Goal: Task Accomplishment & Management: Use online tool/utility

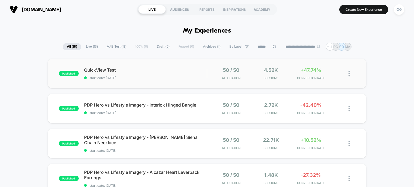
click at [350, 72] on img at bounding box center [349, 74] width 1 height 6
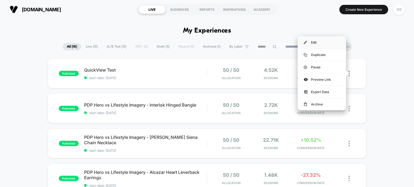
click at [327, 41] on div "Edit" at bounding box center [322, 42] width 49 height 12
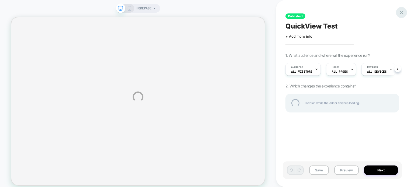
click at [404, 13] on div at bounding box center [401, 12] width 11 height 11
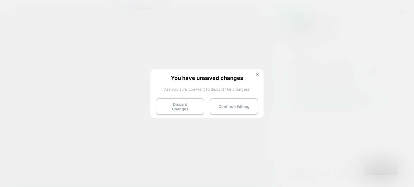
drag, startPoint x: 187, startPoint y: 104, endPoint x: 75, endPoint y: 77, distance: 115.3
click at [187, 102] on button "Discard Changes" at bounding box center [180, 106] width 49 height 17
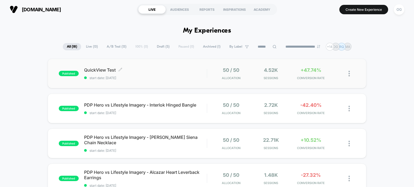
click at [90, 68] on span "QuickView Test Click to edit experience details" at bounding box center [145, 69] width 123 height 5
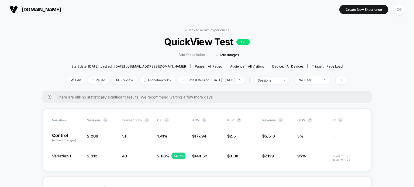
click at [182, 56] on span "+ Add Description" at bounding box center [190, 54] width 30 height 5
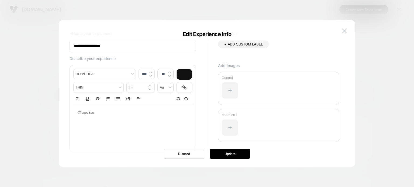
scroll to position [27, 0]
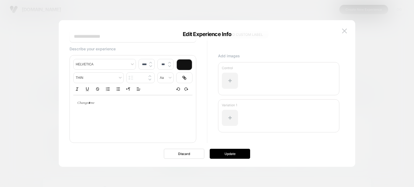
type input "****"
click at [119, 109] on div at bounding box center [132, 103] width 119 height 16
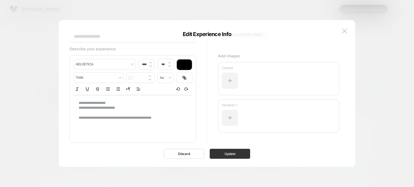
click at [236, 155] on button "Update" at bounding box center [230, 154] width 40 height 10
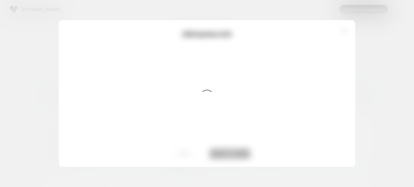
scroll to position [0, 0]
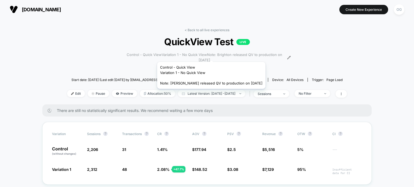
click at [206, 55] on span "Control - Quick ViewVariation 1 - No Quick ViewNote: Brighton released QV to pr…" at bounding box center [204, 57] width 163 height 11
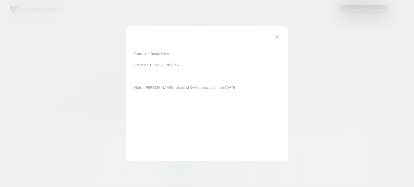
click at [274, 36] on button at bounding box center [277, 37] width 8 height 8
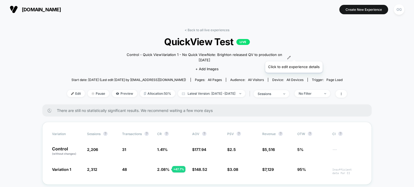
click at [291, 56] on icon at bounding box center [289, 57] width 3 height 3
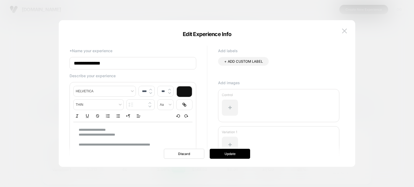
type input "****"
click at [135, 128] on p "**********" at bounding box center [131, 130] width 104 height 5
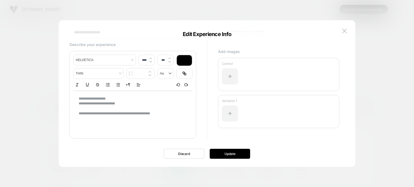
scroll to position [33, 0]
click at [150, 95] on p "**********" at bounding box center [131, 97] width 104 height 5
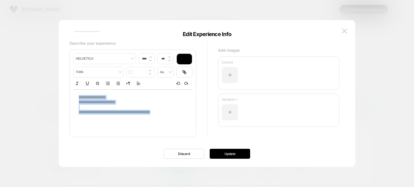
drag, startPoint x: 79, startPoint y: 97, endPoint x: 178, endPoint y: 111, distance: 100.0
click at [178, 111] on div "**********" at bounding box center [132, 105] width 119 height 31
click at [108, 84] on line "Ordered list" at bounding box center [108, 84] width 2 height 0
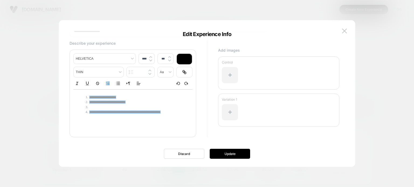
click at [125, 107] on li at bounding box center [133, 107] width 99 height 5
click at [128, 108] on li at bounding box center [133, 107] width 99 height 5
click at [90, 106] on li at bounding box center [133, 107] width 99 height 5
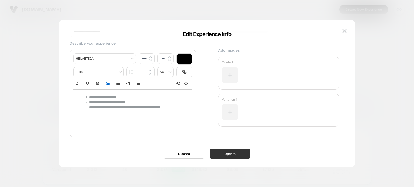
click at [230, 155] on button "Update" at bounding box center [230, 154] width 40 height 10
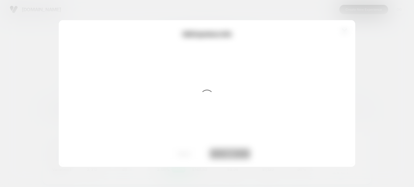
scroll to position [0, 0]
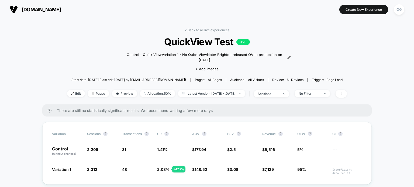
click at [291, 56] on icon at bounding box center [289, 57] width 3 height 3
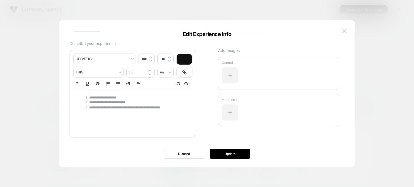
scroll to position [33, 0]
click at [344, 31] on img at bounding box center [344, 31] width 5 height 5
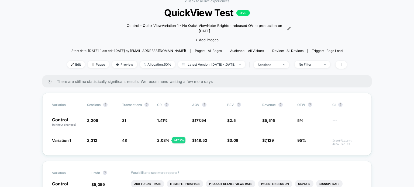
scroll to position [0, 0]
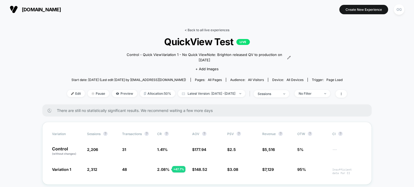
click at [210, 29] on link "< Back to all live experiences" at bounding box center [207, 30] width 45 height 4
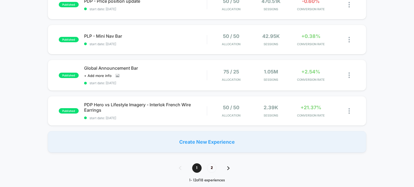
scroll to position [405, 0]
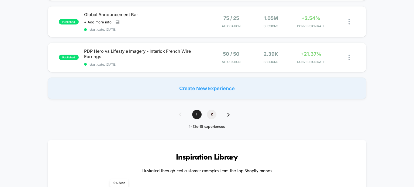
click at [215, 116] on span "2" at bounding box center [211, 114] width 9 height 9
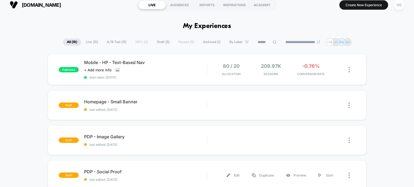
scroll to position [4, 0]
click at [132, 60] on span "Mobile - HP - Text-Based Nav" at bounding box center [145, 62] width 123 height 5
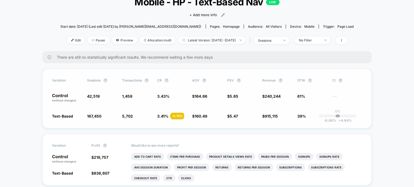
scroll to position [27, 0]
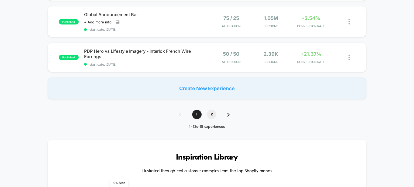
click at [213, 113] on span "2" at bounding box center [211, 114] width 9 height 9
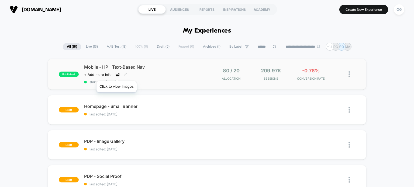
click at [117, 74] on icon at bounding box center [117, 75] width 3 height 2
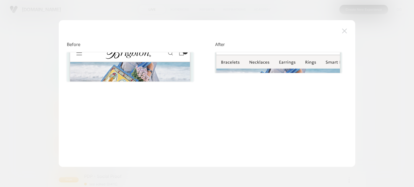
click at [345, 32] on img at bounding box center [344, 31] width 5 height 5
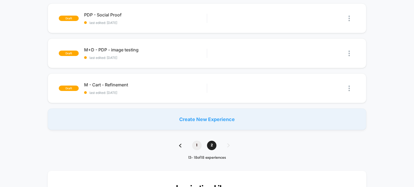
click at [201, 144] on span "1" at bounding box center [196, 145] width 9 height 9
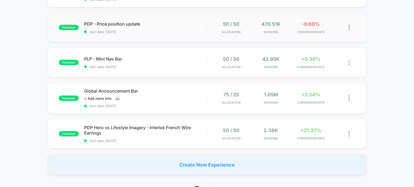
scroll to position [319, 0]
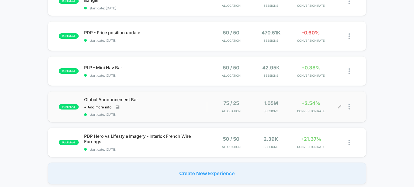
click at [351, 108] on div at bounding box center [352, 107] width 7 height 13
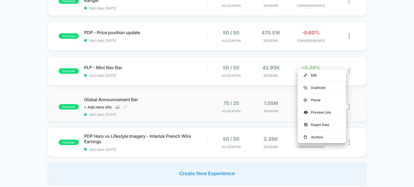
click at [119, 101] on span "Global Announcement Bar" at bounding box center [145, 99] width 123 height 5
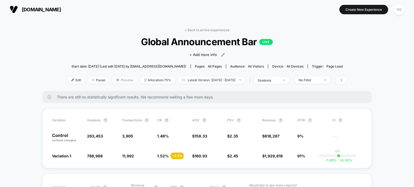
click at [119, 82] on span "Preview" at bounding box center [124, 80] width 25 height 7
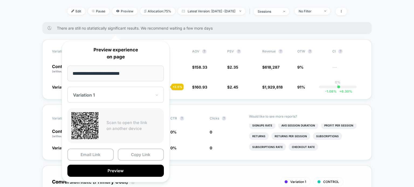
scroll to position [81, 0]
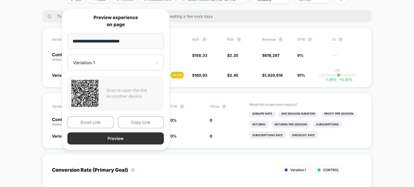
click at [115, 137] on button "Preview" at bounding box center [115, 139] width 97 height 12
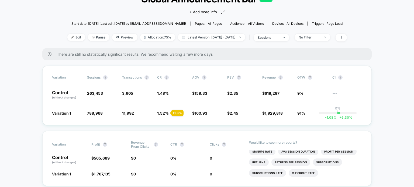
scroll to position [0, 0]
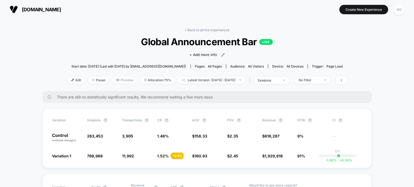
click at [118, 81] on span "Preview" at bounding box center [124, 80] width 25 height 7
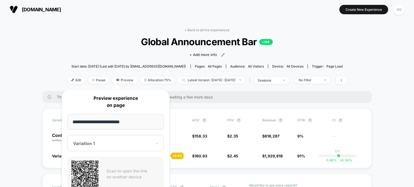
click at [112, 143] on div at bounding box center [112, 143] width 79 height 5
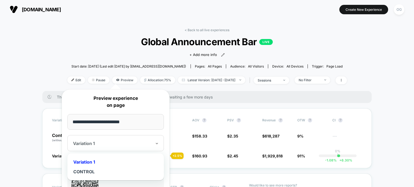
click at [101, 170] on div "CONTROL" at bounding box center [115, 172] width 91 height 10
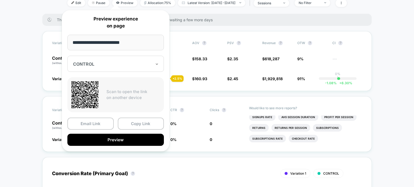
scroll to position [81, 0]
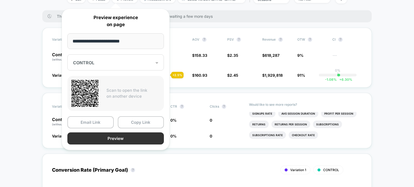
click at [122, 137] on button "Preview" at bounding box center [115, 139] width 97 height 12
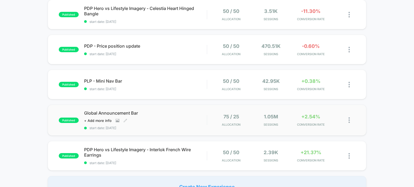
scroll to position [270, 0]
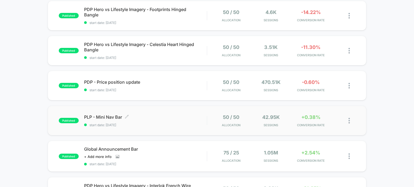
click at [119, 115] on span "PLP - Mini Nav Bar Click to edit experience details" at bounding box center [145, 117] width 123 height 5
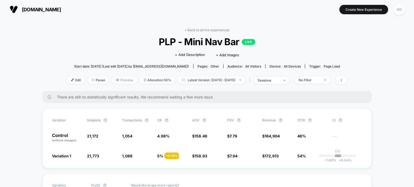
click at [112, 78] on span "Preview" at bounding box center [124, 80] width 25 height 7
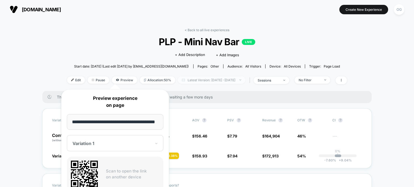
scroll to position [0, 8]
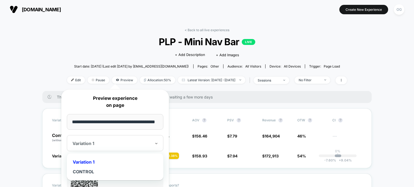
click at [98, 139] on div "Variation 1" at bounding box center [115, 143] width 97 height 16
click at [96, 161] on div "Variation 1" at bounding box center [115, 163] width 91 height 10
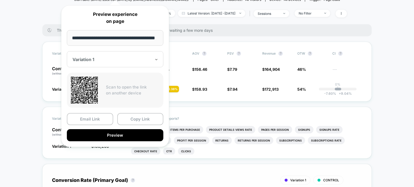
scroll to position [108, 0]
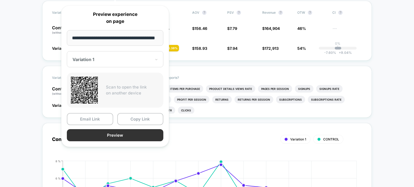
click at [154, 138] on button "Preview" at bounding box center [115, 135] width 97 height 12
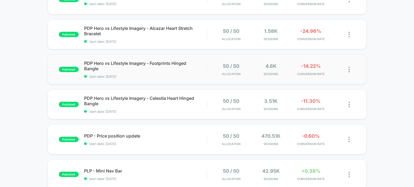
scroll to position [243, 0]
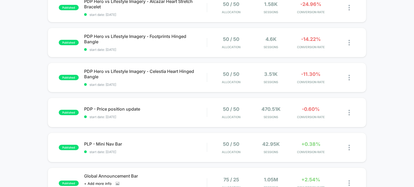
click at [127, 106] on div "published PDP - Price position update start date: 9/23/2025 50 / 50 Allocation …" at bounding box center [207, 113] width 319 height 30
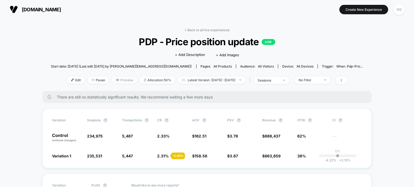
click at [112, 81] on span "Preview" at bounding box center [124, 80] width 25 height 7
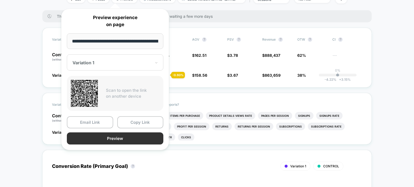
click at [138, 139] on button "Preview" at bounding box center [115, 139] width 97 height 12
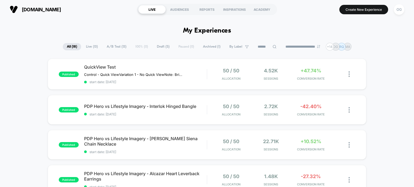
click at [207, 46] on span "Archived ( 1 )" at bounding box center [212, 46] width 26 height 7
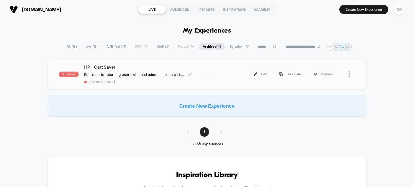
click at [106, 67] on span "HP - Cart Saver" at bounding box center [145, 66] width 123 height 5
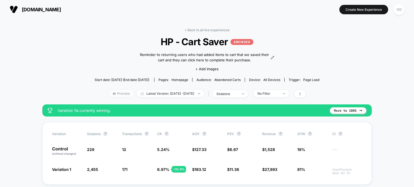
click at [113, 93] on icon at bounding box center [114, 93] width 3 height 3
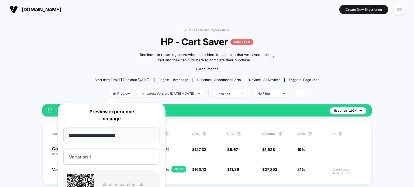
scroll to position [81, 0]
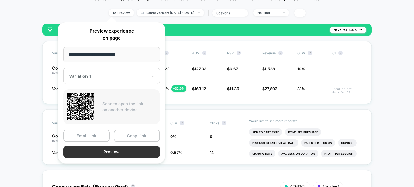
click at [85, 150] on button "Preview" at bounding box center [111, 152] width 97 height 12
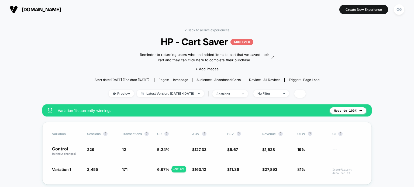
scroll to position [0, 0]
click at [222, 31] on link "< Back to all live experiences" at bounding box center [207, 30] width 45 height 4
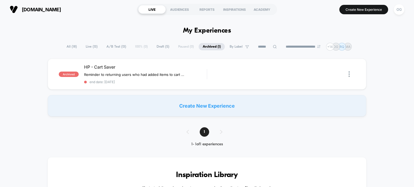
click at [68, 48] on span "All ( 18 )" at bounding box center [72, 46] width 18 height 7
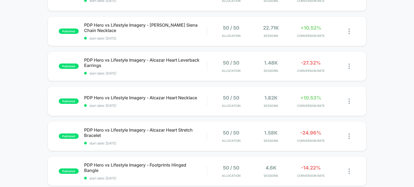
scroll to position [108, 0]
